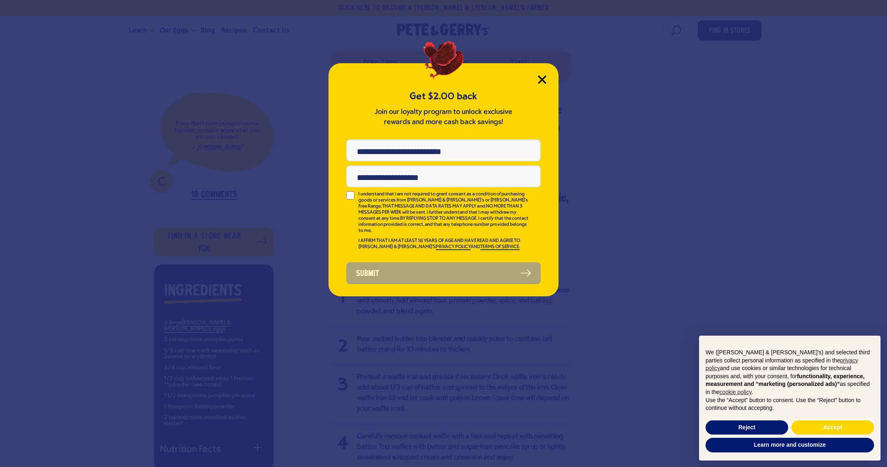
click at [546, 75] on icon "Close Modal" at bounding box center [542, 79] width 9 height 9
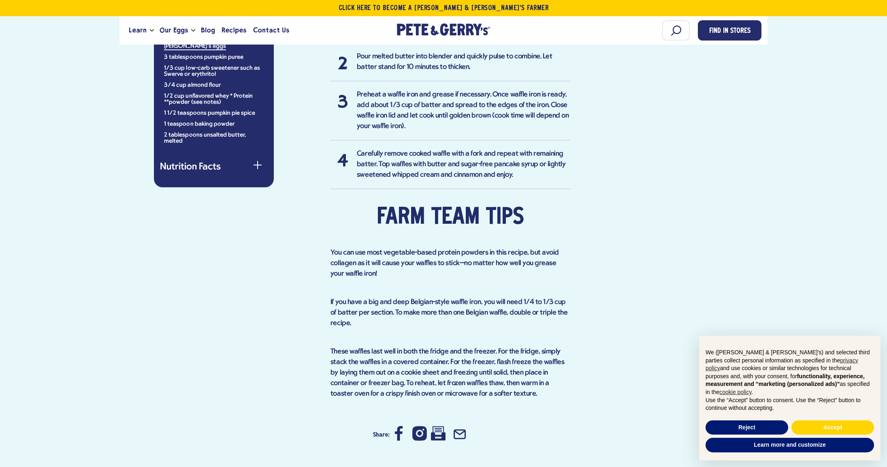
scroll to position [711, 0]
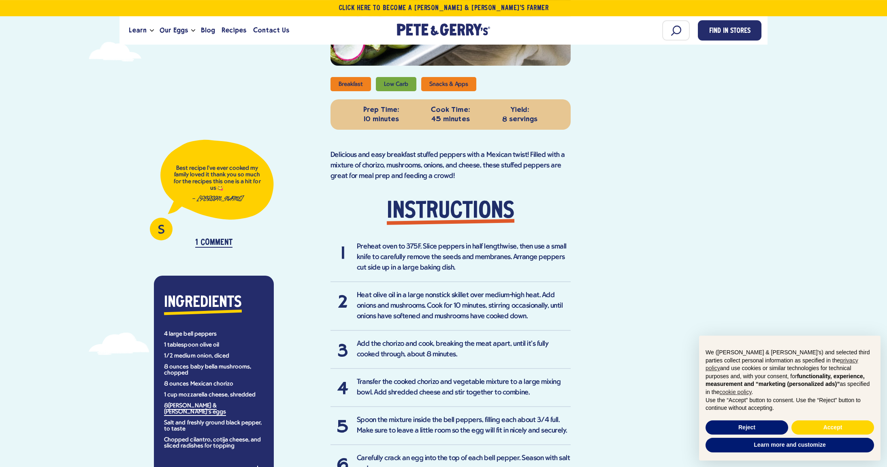
scroll to position [383, 0]
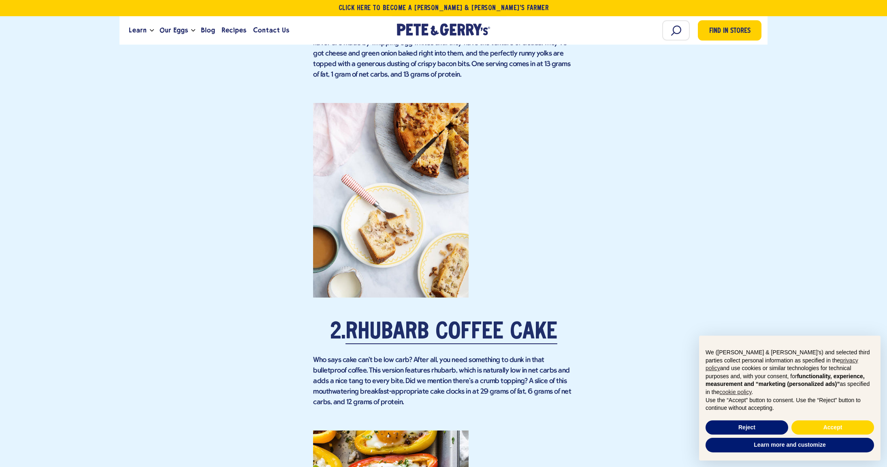
scroll to position [930, 0]
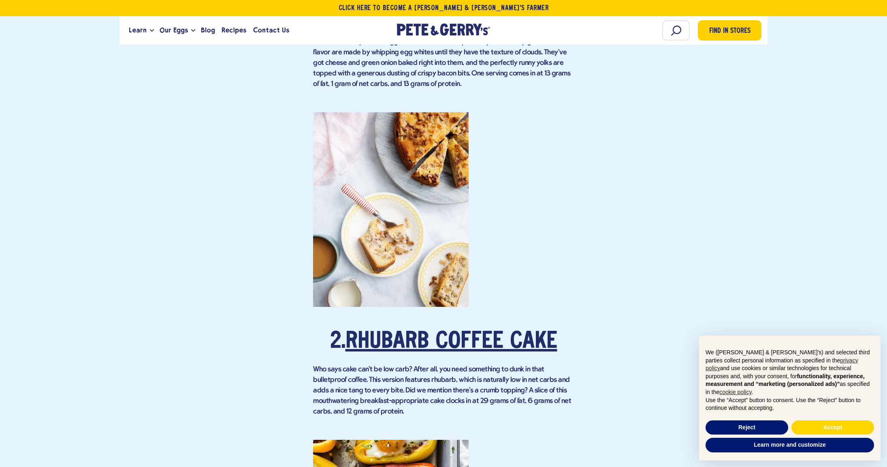
click at [400, 332] on link "Rhubarb Coffee Cake" at bounding box center [452, 342] width 212 height 23
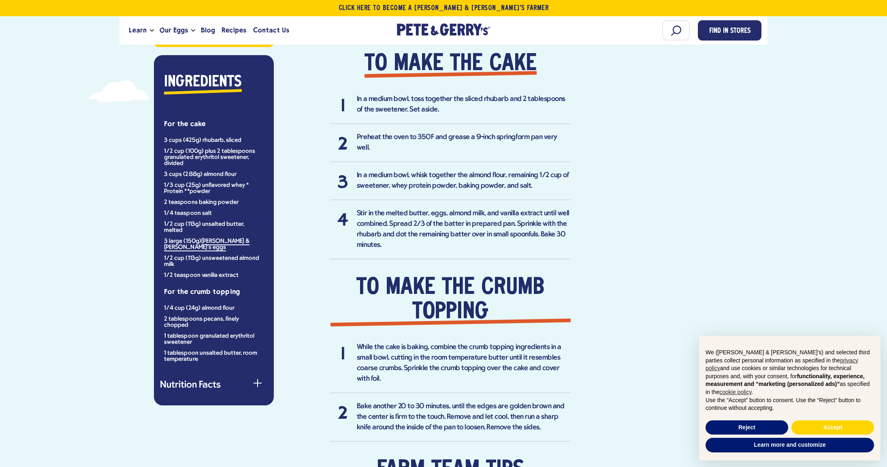
scroll to position [547, 0]
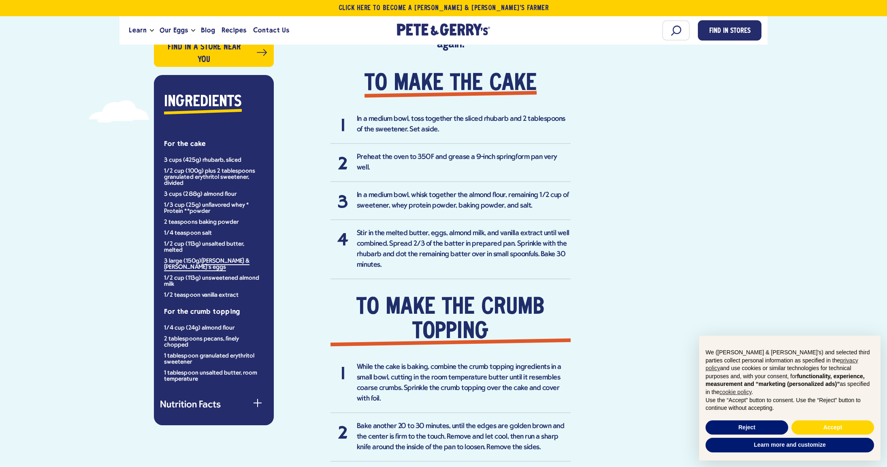
click at [261, 378] on div "Ingredients For the cake 3 cups (425g) rhubarb, sliced 1/2 cup (100g) plus 2 ta…" at bounding box center [214, 250] width 120 height 350
click at [260, 400] on button "Nutrition Facts" at bounding box center [214, 405] width 108 height 11
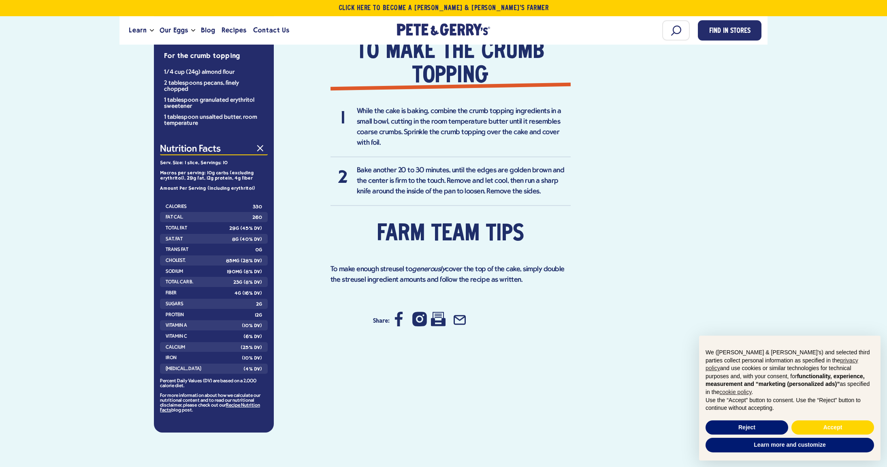
scroll to position [820, 0]
